Goal: Check status

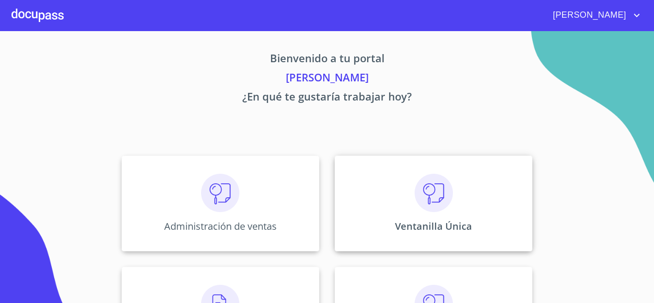
click at [418, 217] on div "Ventanilla Única" at bounding box center [434, 204] width 198 height 96
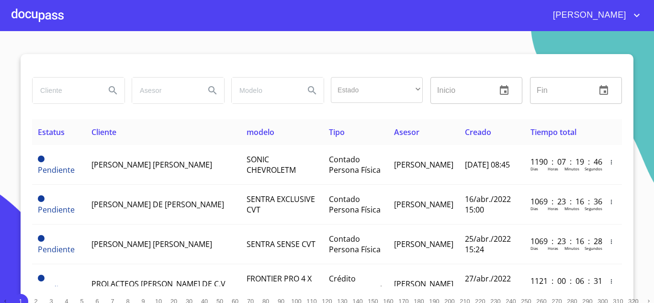
click at [71, 87] on input "search" at bounding box center [65, 91] width 65 height 26
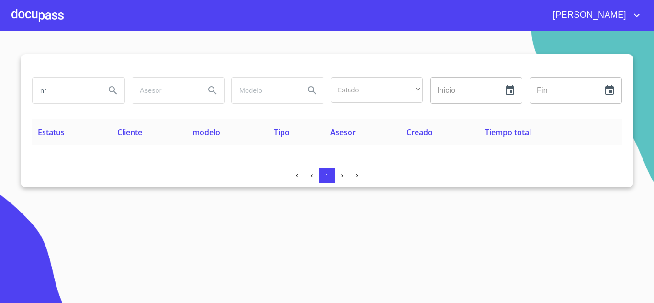
type input "n"
drag, startPoint x: 91, startPoint y: 89, endPoint x: 0, endPoint y: 106, distance: 92.5
click at [0, 106] on section "NR FINANCE Estado ​ ​ Inicio ​ Fin ​ Estatus Cliente modelo Tipo Asesor Creado …" at bounding box center [327, 167] width 654 height 272
type input "METRO ASFALTOS"
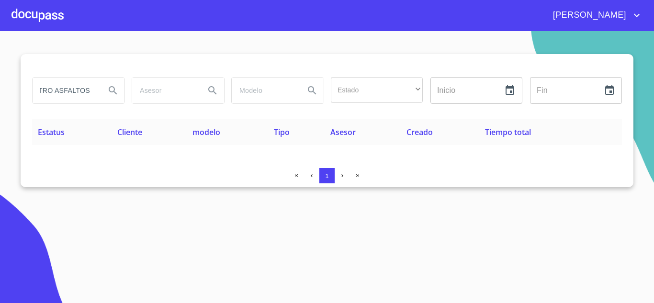
click at [111, 90] on icon "Search" at bounding box center [112, 90] width 11 height 11
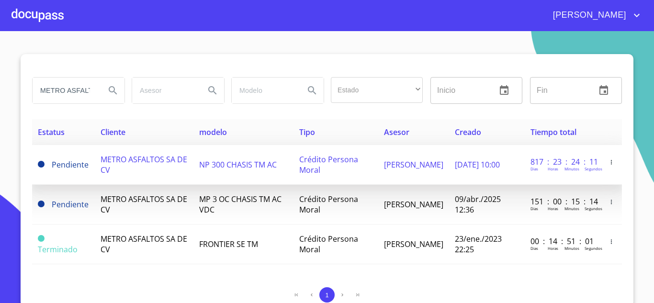
click at [129, 165] on td "METRO ASFALTOS SA DE CV" at bounding box center [144, 165] width 99 height 40
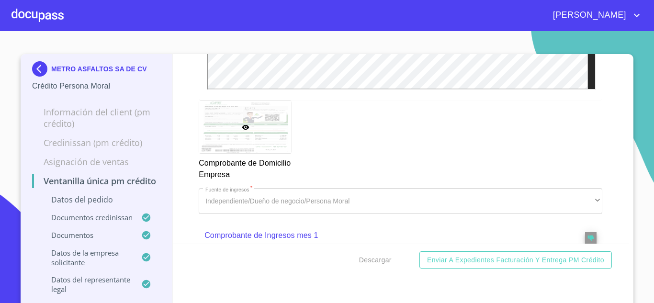
scroll to position [1005, 0]
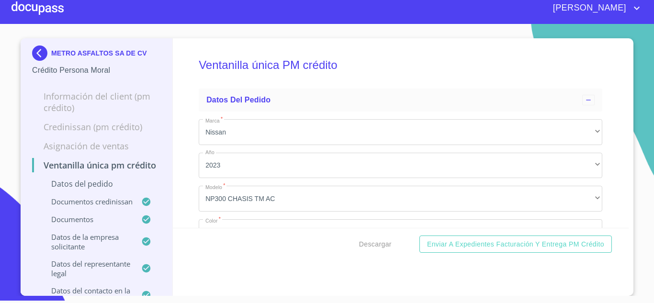
scroll to position [4, 0]
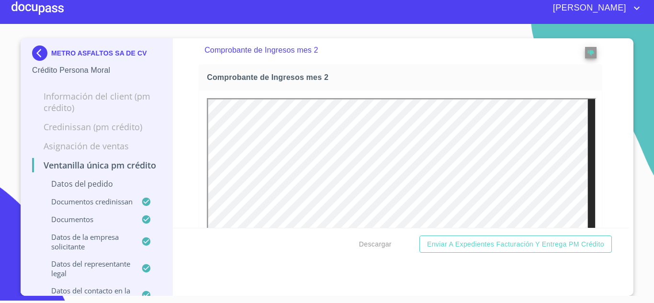
click at [627, 31] on section "METRO ASFALTOS SA DE CV Crédito Persona Moral Información del Client (PM crédit…" at bounding box center [327, 160] width 654 height 272
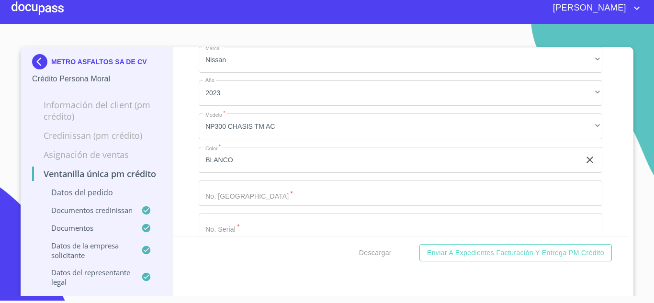
scroll to position [0, 0]
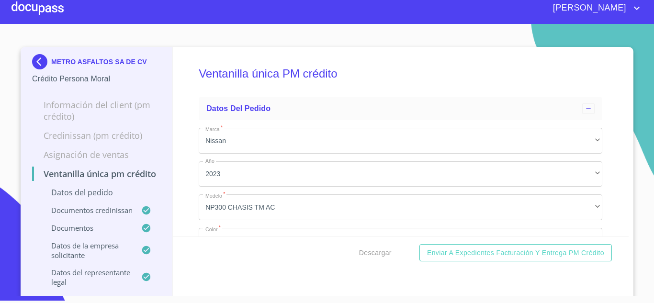
click at [32, 64] on img at bounding box center [41, 61] width 19 height 15
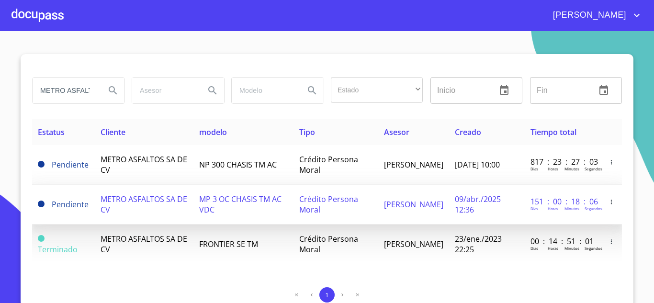
click at [114, 199] on span "METRO ASFALTOS SA DE CV" at bounding box center [144, 204] width 87 height 21
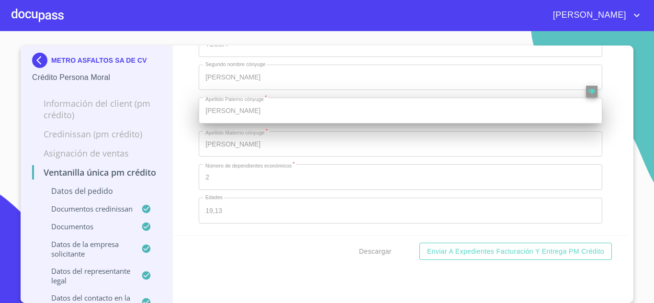
scroll to position [10541, 0]
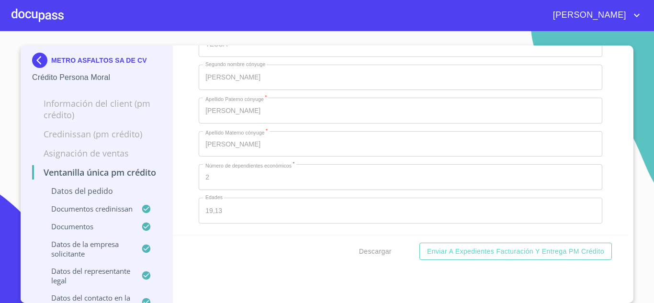
click at [35, 61] on img at bounding box center [41, 60] width 19 height 15
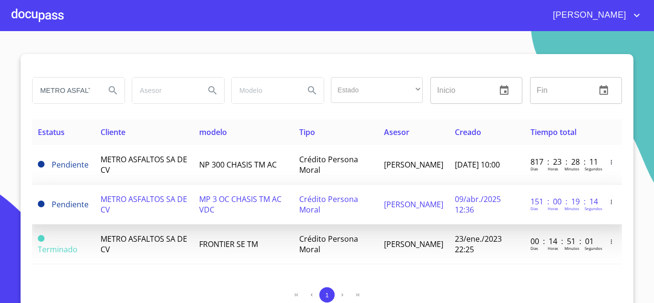
click at [116, 197] on span "METRO ASFALTOS SA DE CV" at bounding box center [144, 204] width 87 height 21
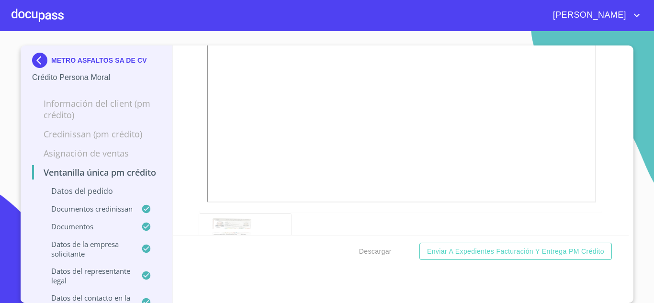
scroll to position [853, 0]
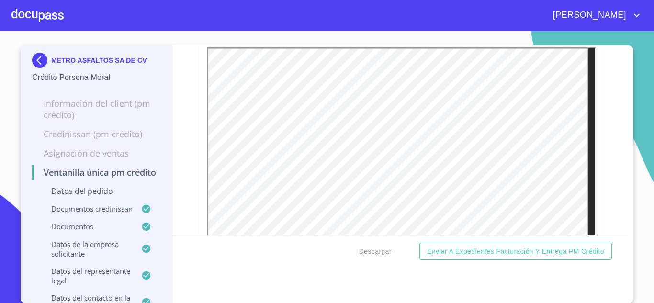
scroll to position [5114, 0]
